Goal: Task Accomplishment & Management: Manage account settings

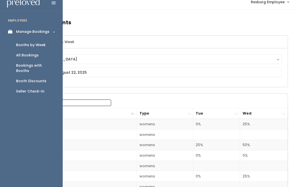
scroll to position [6, 0]
click at [41, 47] on div "Booths by Week" at bounding box center [31, 44] width 30 height 5
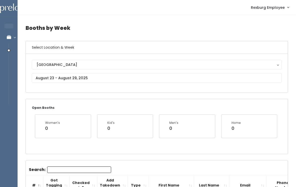
click at [116, 69] on button "[GEOGRAPHIC_DATA]" at bounding box center [157, 65] width 250 height 10
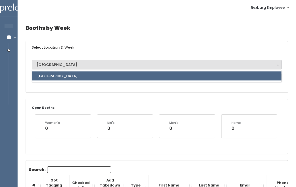
click at [96, 89] on div "Rexburg Rexburg Rexburg" at bounding box center [157, 73] width 262 height 39
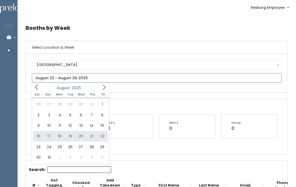
type input "August 16 to August 22"
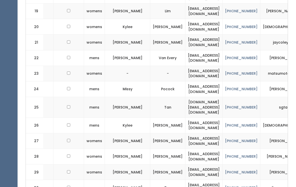
scroll to position [462, 0]
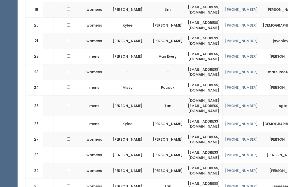
click at [185, 64] on td "yuki.matsumoto0306@gmail.com" at bounding box center [203, 72] width 37 height 16
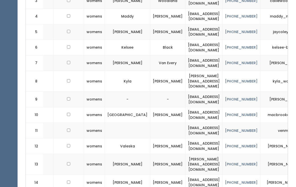
scroll to position [0, 0]
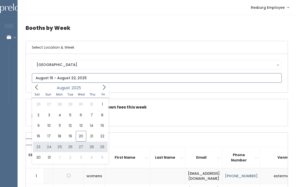
type input "[DATE] to [DATE]"
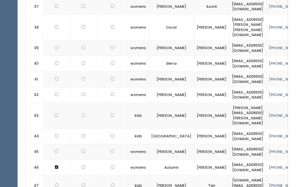
scroll to position [800, 0]
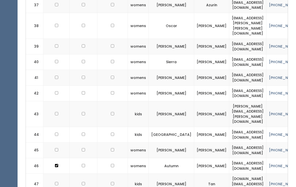
checkbox input "true"
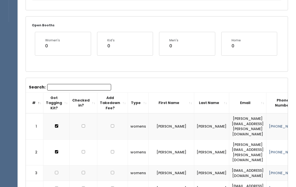
scroll to position [0, 0]
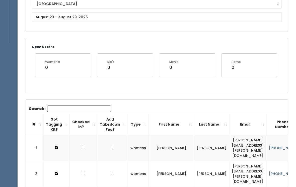
scroll to position [61, 0]
click at [160, 20] on input "text" at bounding box center [157, 17] width 250 height 10
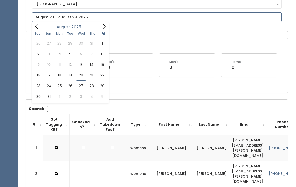
type input "August 16 to August 22"
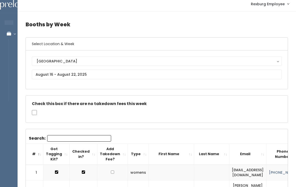
scroll to position [4, 0]
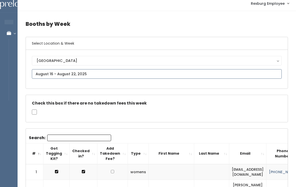
click at [142, 79] on input "text" at bounding box center [157, 74] width 250 height 10
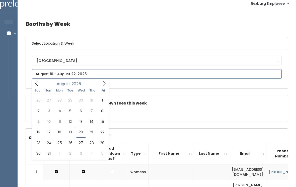
type input "August 30 to September 5"
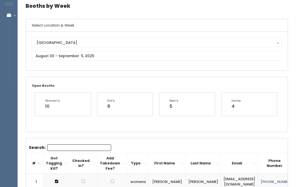
scroll to position [24, 0]
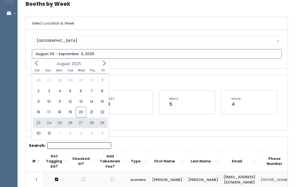
type input "[DATE] to [DATE]"
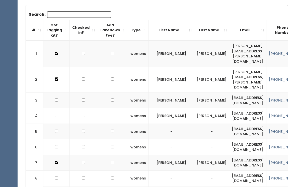
scroll to position [145, 0]
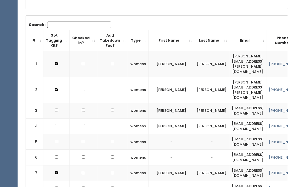
click at [56, 27] on input "Search:" at bounding box center [79, 25] width 64 height 7
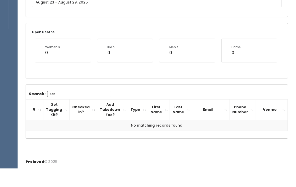
scroll to position [49, 0]
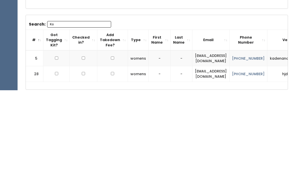
type input "K"
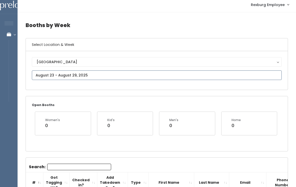
click at [45, 74] on input "text" at bounding box center [157, 76] width 250 height 10
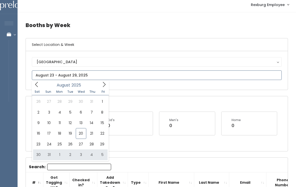
type input "[DATE] to [DATE]"
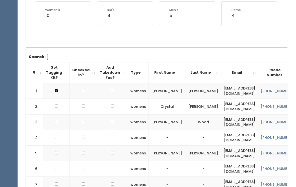
click at [58, 59] on input "Search:" at bounding box center [79, 57] width 64 height 7
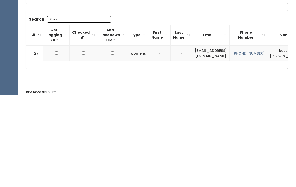
scroll to position [66, 0]
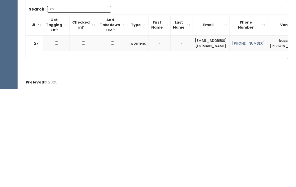
type input "K"
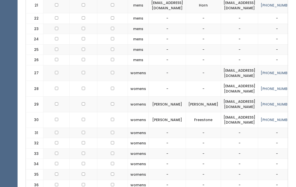
scroll to position [515, 0]
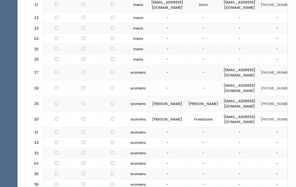
checkbox input "true"
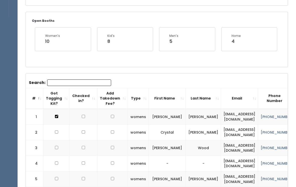
scroll to position [0, 0]
